Goal: Task Accomplishment & Management: Use online tool/utility

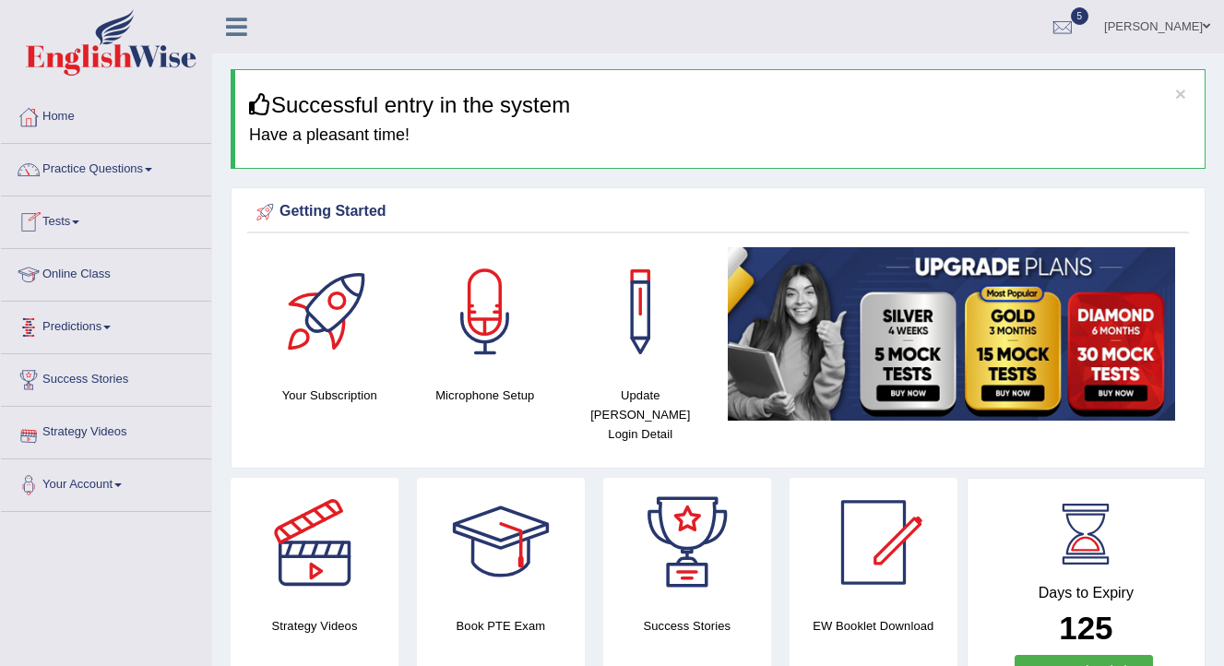
click at [82, 229] on link "Tests" at bounding box center [106, 219] width 210 height 46
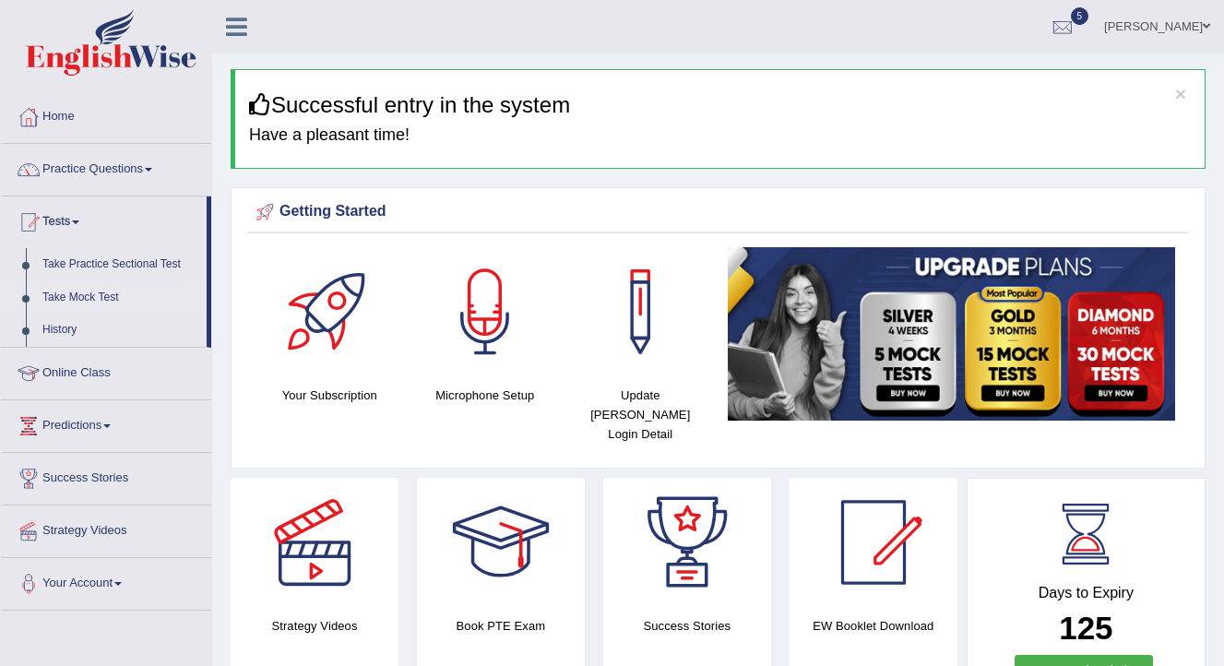
click at [103, 291] on link "Take Mock Test" at bounding box center [120, 297] width 172 height 33
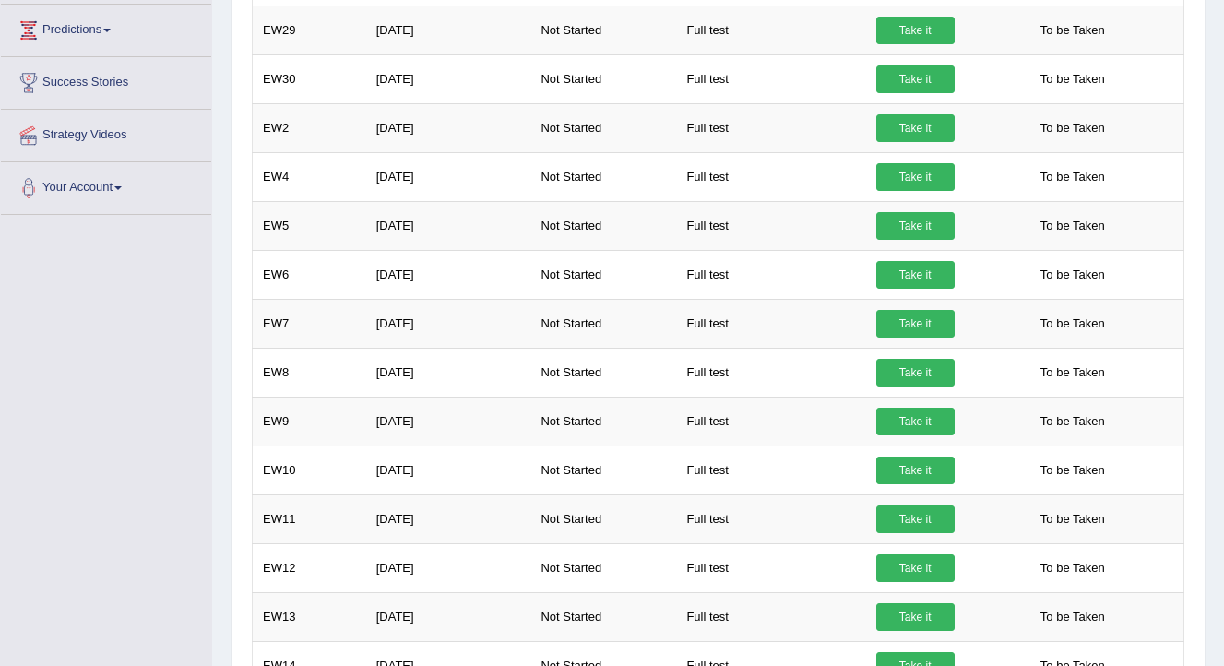
scroll to position [432, 0]
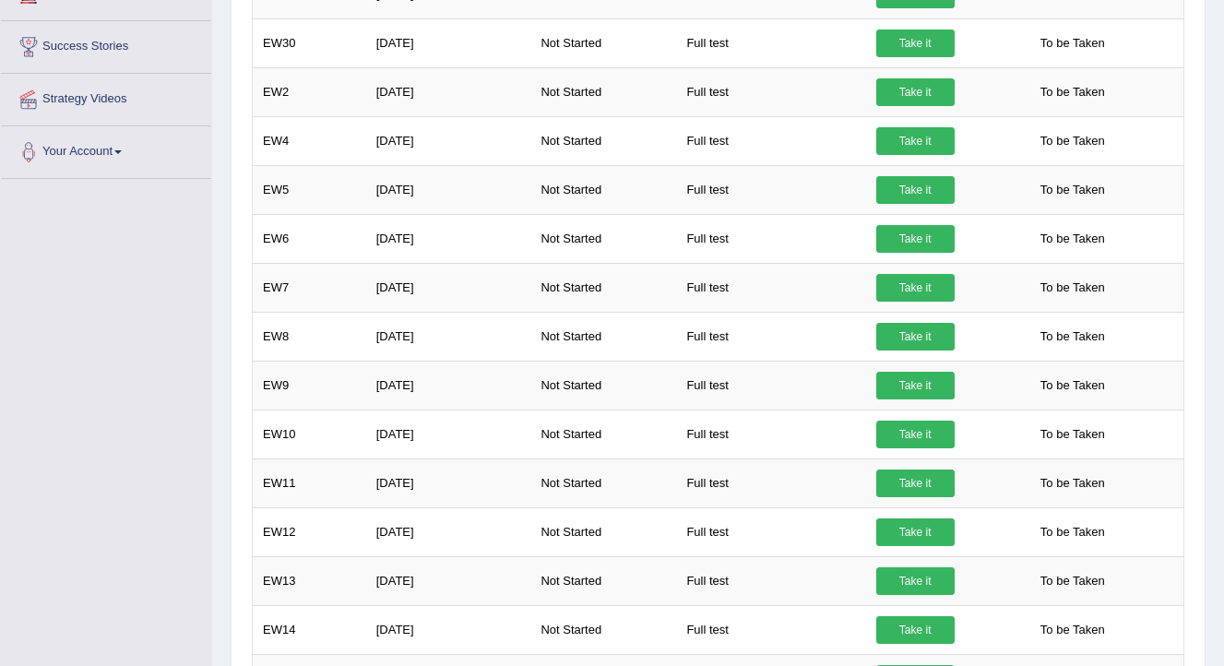
click at [671, 351] on td "Not Started" at bounding box center [603, 336] width 146 height 49
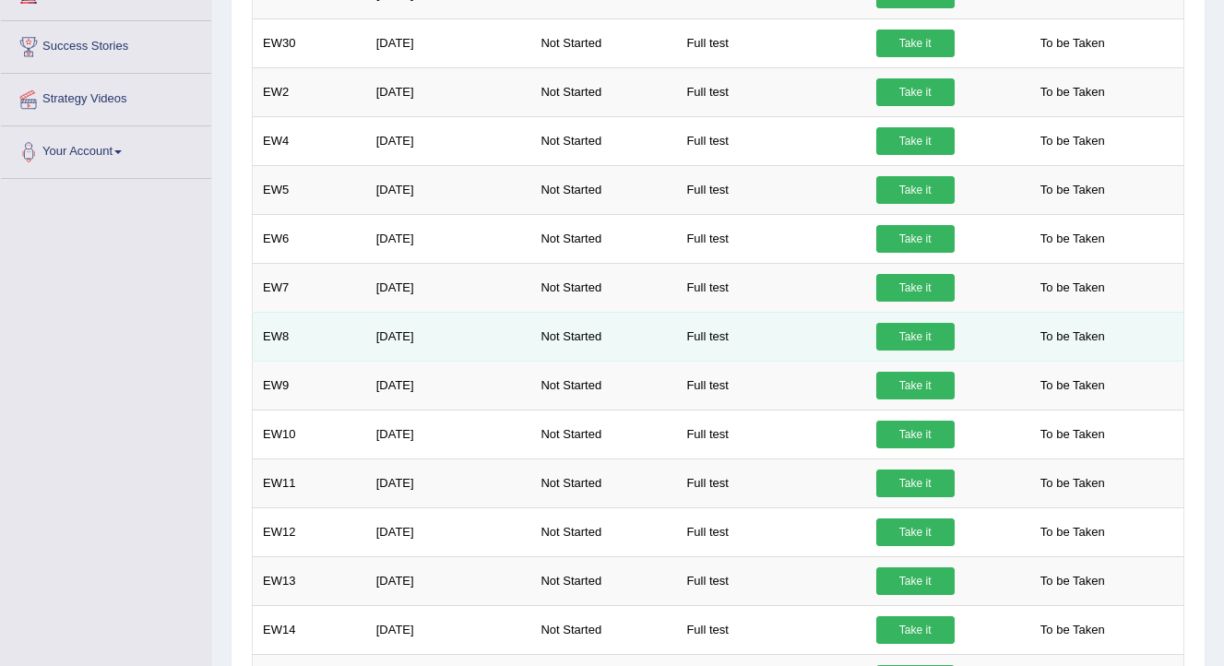
click at [924, 339] on link "Take it" at bounding box center [915, 337] width 78 height 28
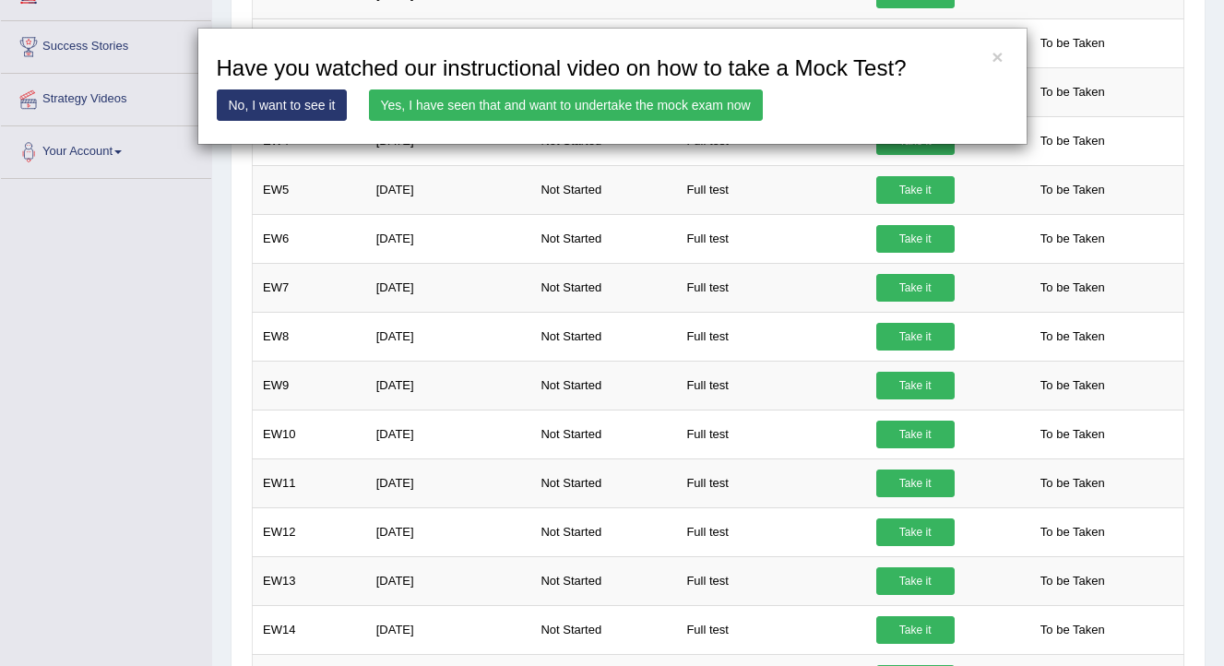
click at [600, 100] on link "Yes, I have seen that and want to undertake the mock exam now" at bounding box center [566, 104] width 394 height 31
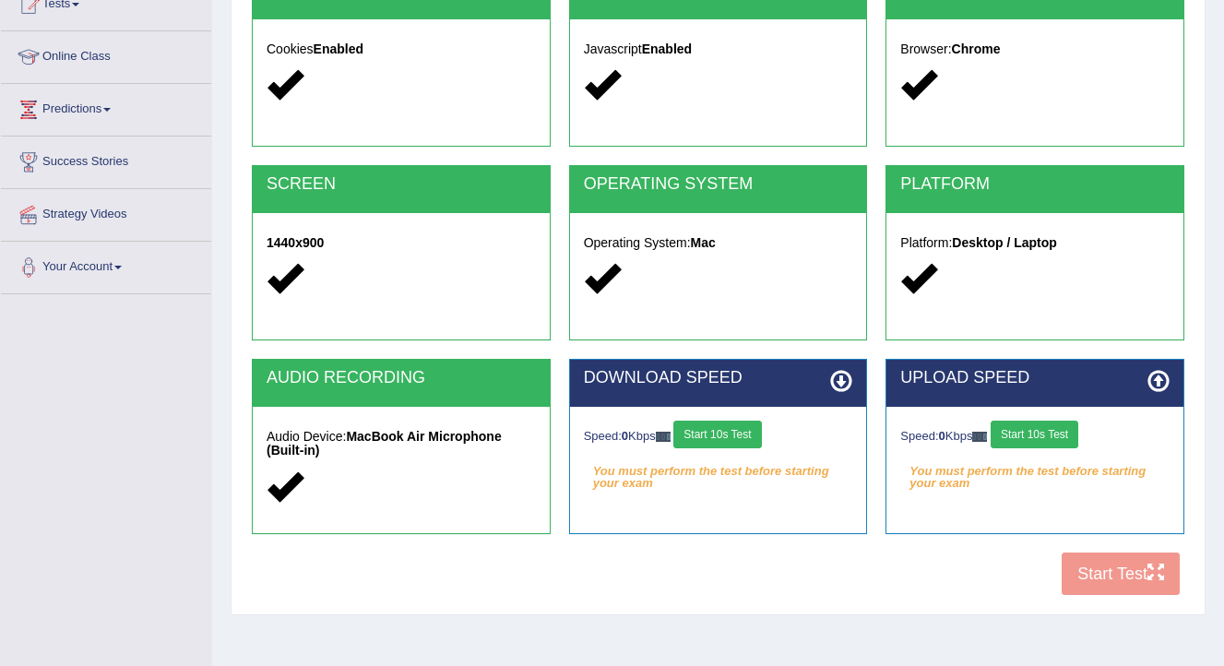
scroll to position [220, 0]
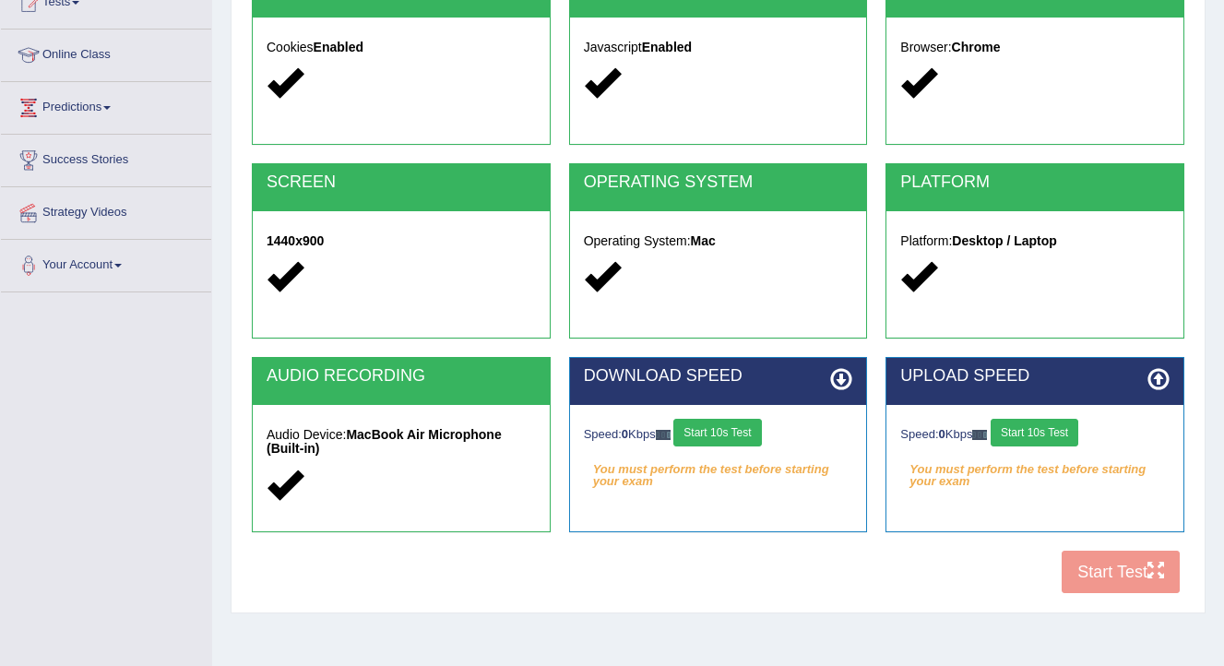
click at [742, 440] on button "Start 10s Test" at bounding box center [717, 433] width 88 height 28
click at [1044, 438] on button "Start 10s Test" at bounding box center [1035, 433] width 88 height 28
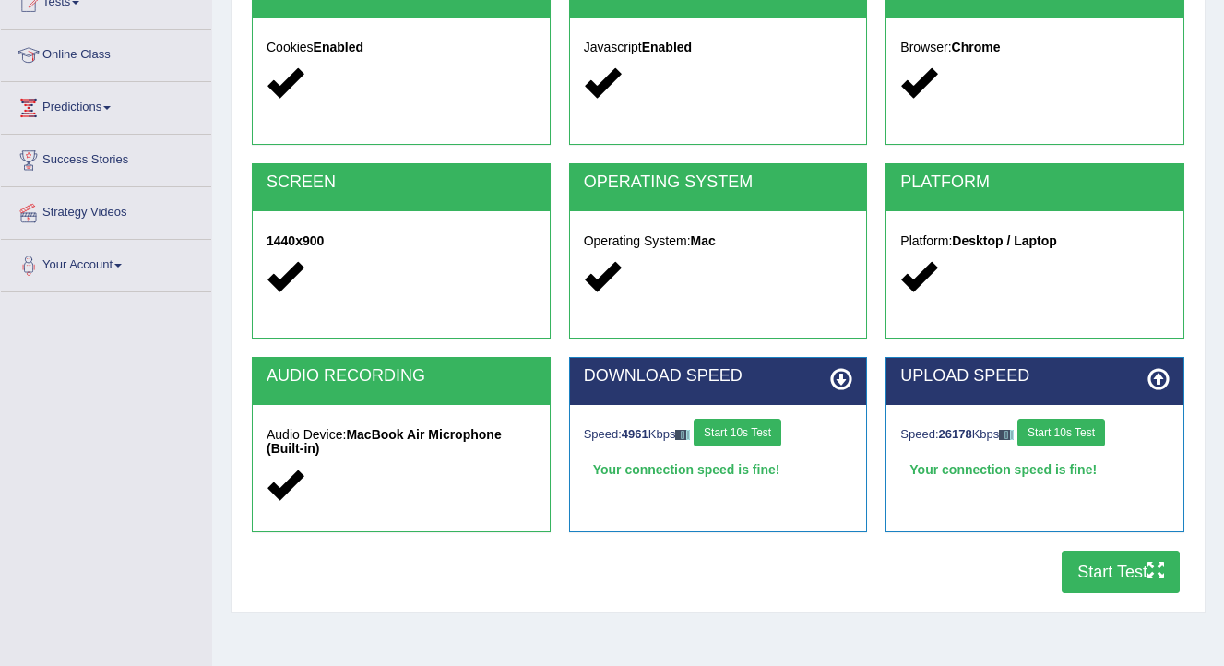
click at [1113, 570] on button "Start Test" at bounding box center [1121, 572] width 118 height 42
